Goal: Information Seeking & Learning: Understand process/instructions

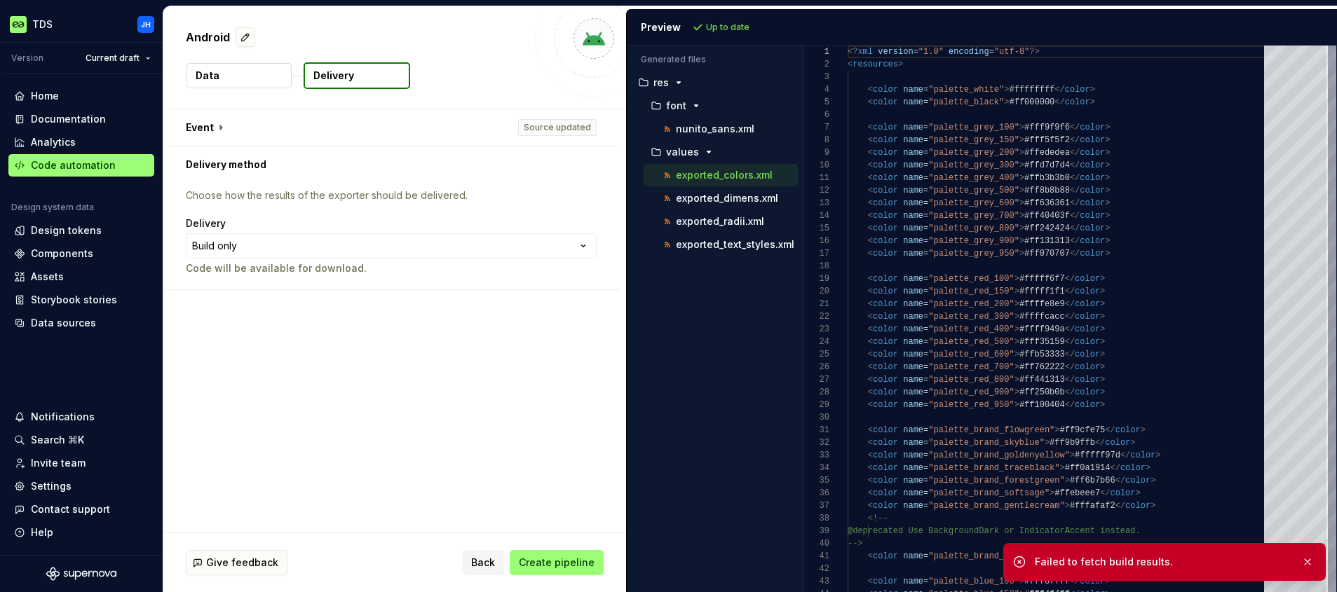
scroll to position [126, 0]
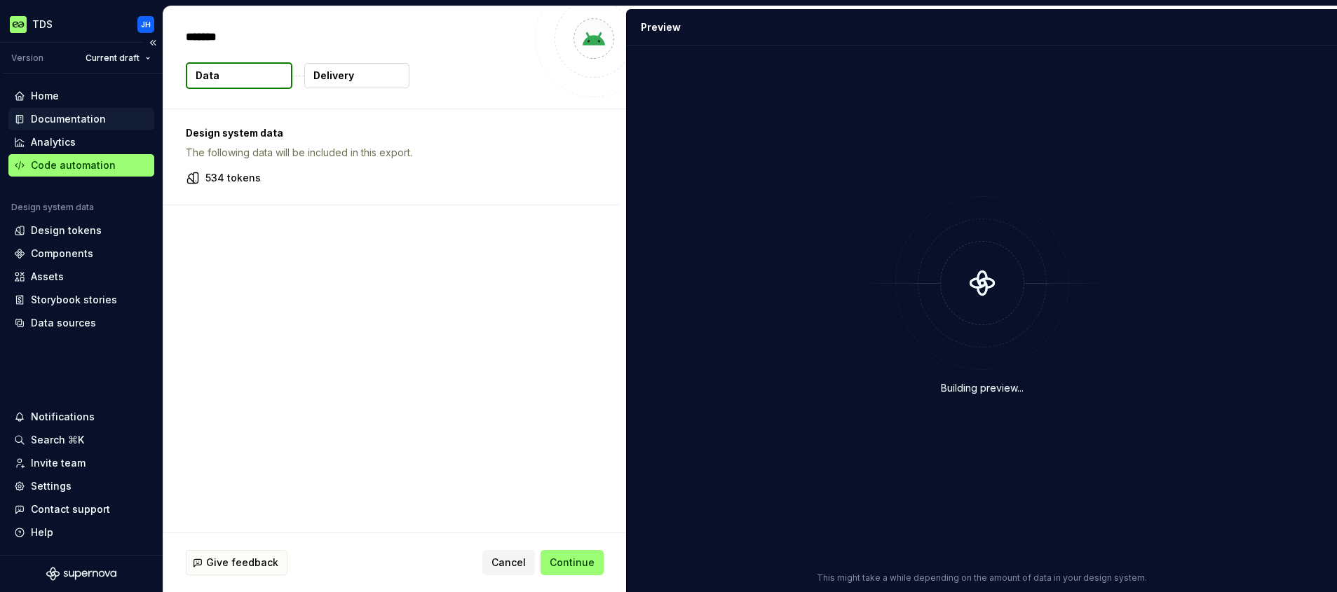
click at [71, 120] on div "Documentation" at bounding box center [68, 119] width 75 height 14
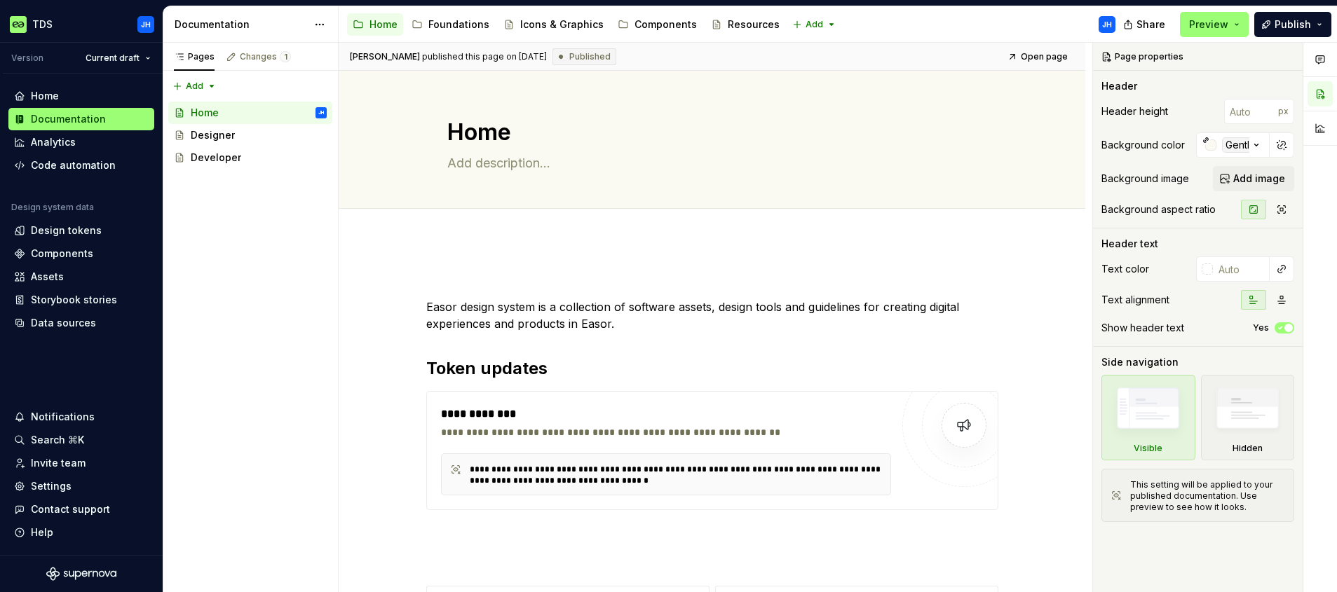
type textarea "*"
